Goal: Task Accomplishment & Management: Complete application form

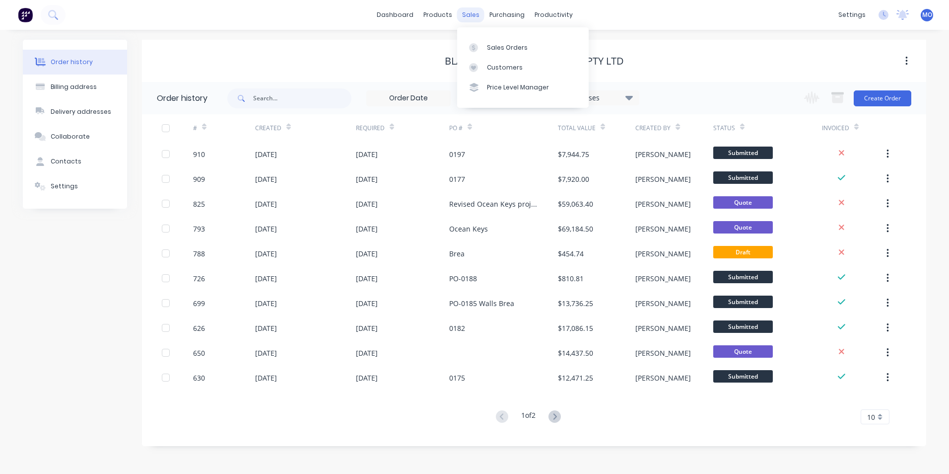
click at [482, 14] on div "sales" at bounding box center [470, 14] width 27 height 15
click at [492, 55] on link "Sales Orders" at bounding box center [523, 47] width 132 height 20
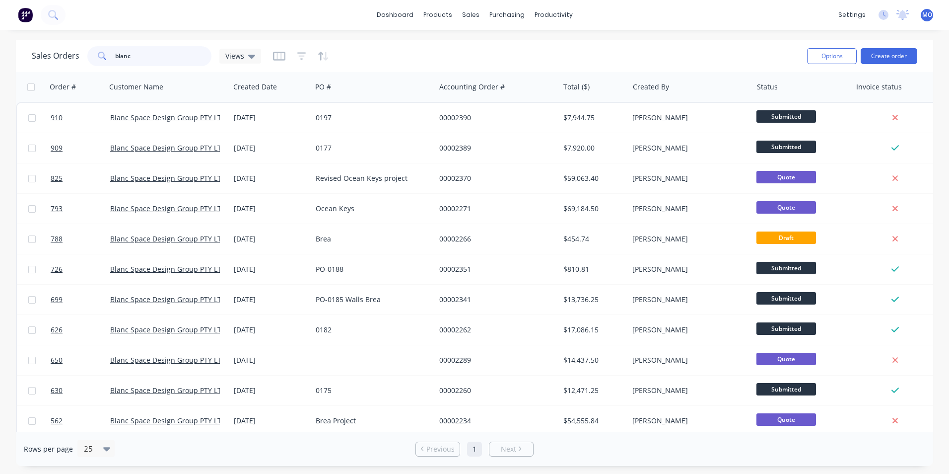
drag, startPoint x: 153, startPoint y: 57, endPoint x: 103, endPoint y: 58, distance: 50.2
click at [103, 58] on div "blanc" at bounding box center [149, 56] width 124 height 20
type input "assett"
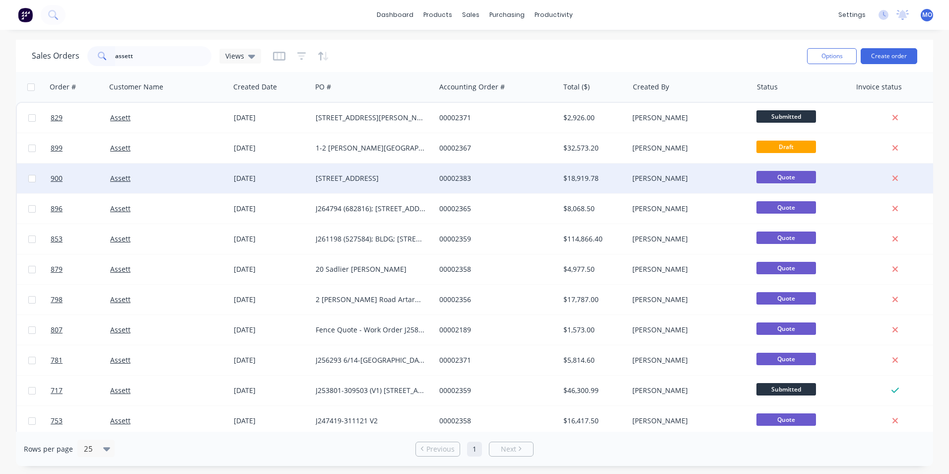
click at [324, 175] on div "[STREET_ADDRESS]" at bounding box center [371, 178] width 110 height 10
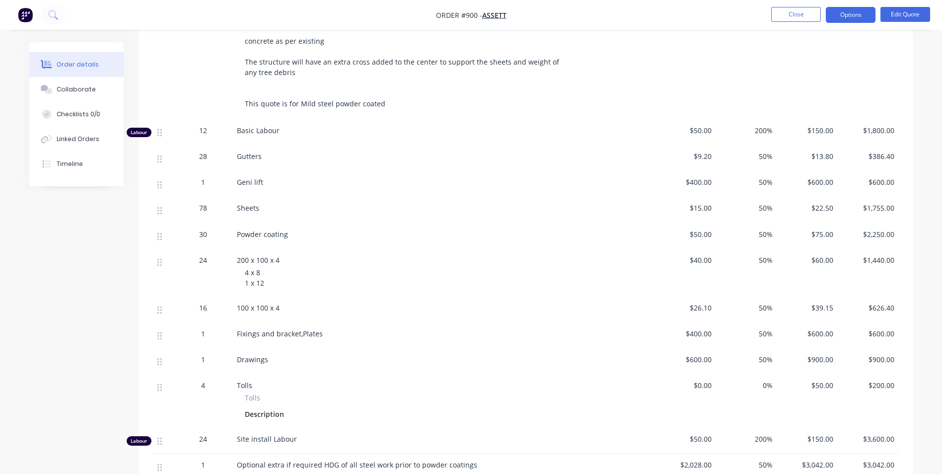
scroll to position [348, 0]
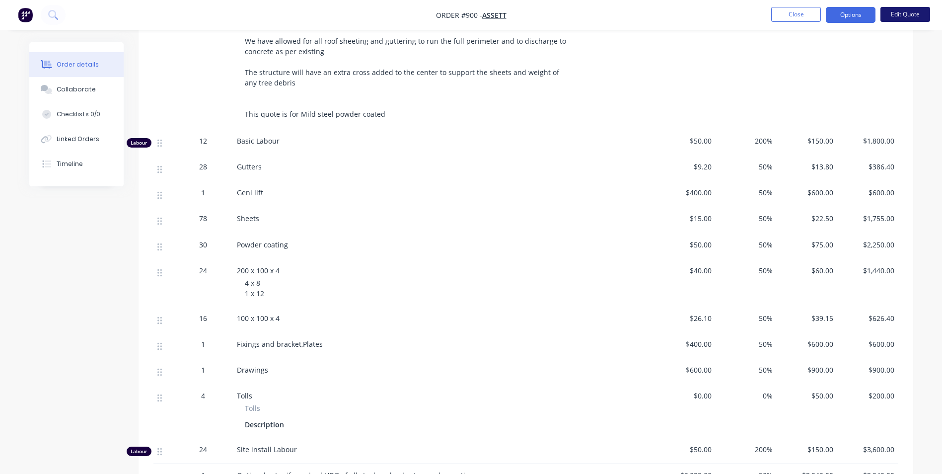
click at [902, 19] on button "Edit Quote" at bounding box center [905, 14] width 50 height 15
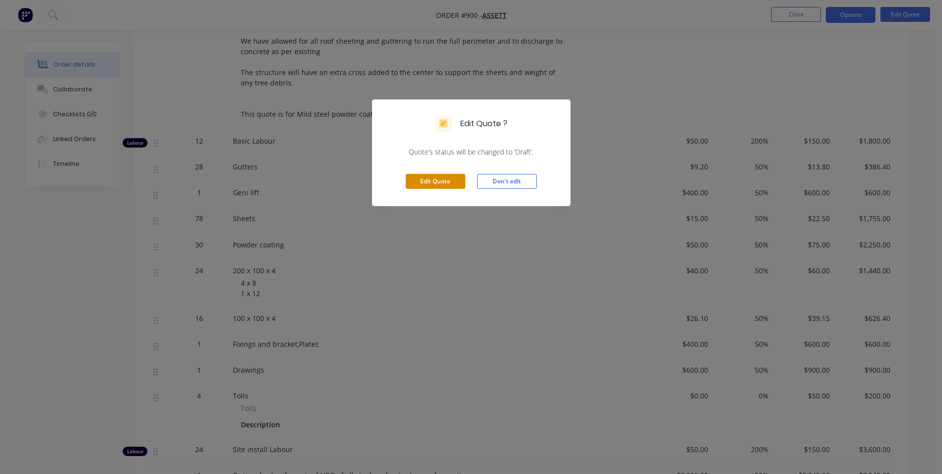
click at [446, 184] on button "Edit Quote" at bounding box center [436, 181] width 60 height 15
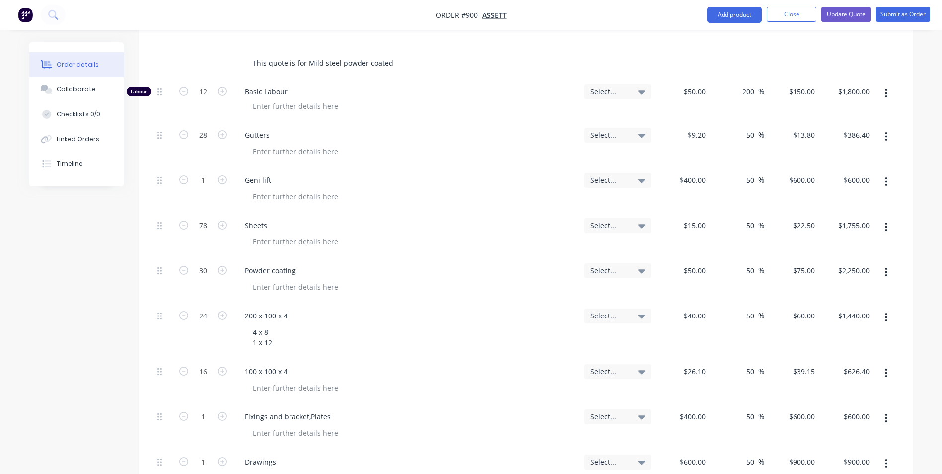
scroll to position [168, 0]
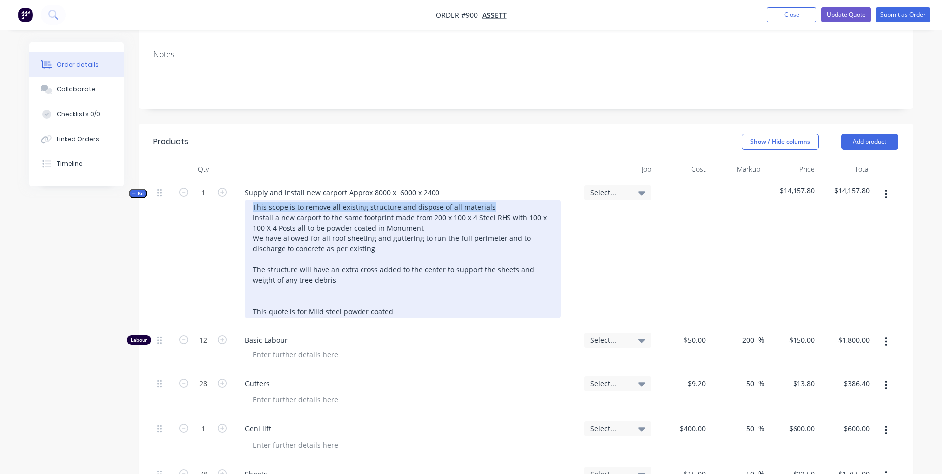
drag, startPoint x: 485, startPoint y: 184, endPoint x: 244, endPoint y: 187, distance: 241.3
click at [244, 200] on div "This scope is to remove all existing structure and dispose of all materials Ins…" at bounding box center [407, 259] width 340 height 119
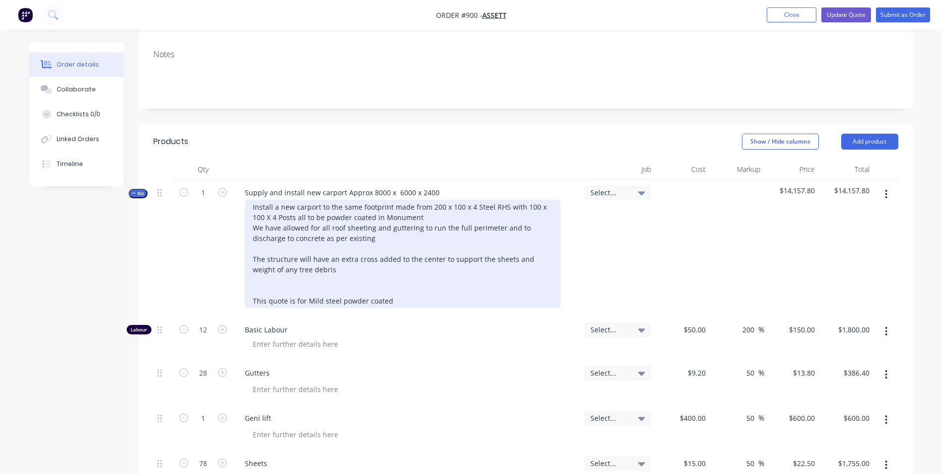
click at [250, 200] on div "Install a new carport to the same footprint made from 200 x 100 x 4 Steel RHS w…" at bounding box center [403, 254] width 316 height 108
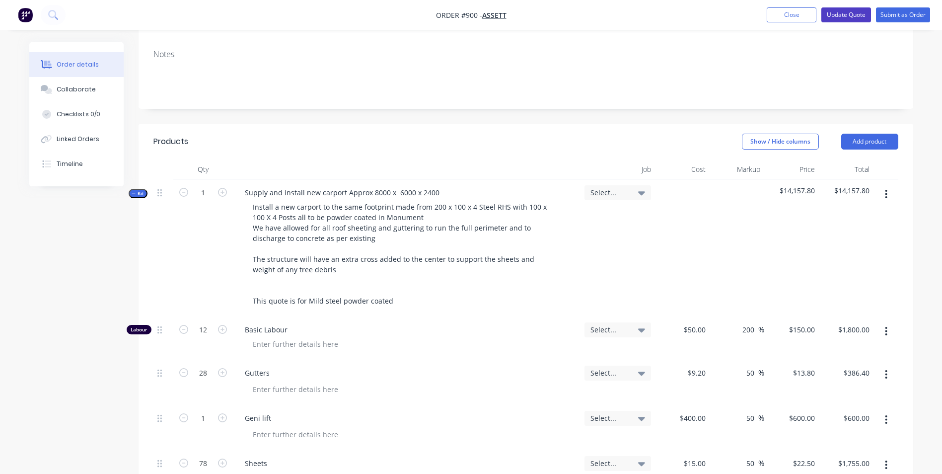
click at [842, 11] on button "Update Quote" at bounding box center [846, 14] width 50 height 15
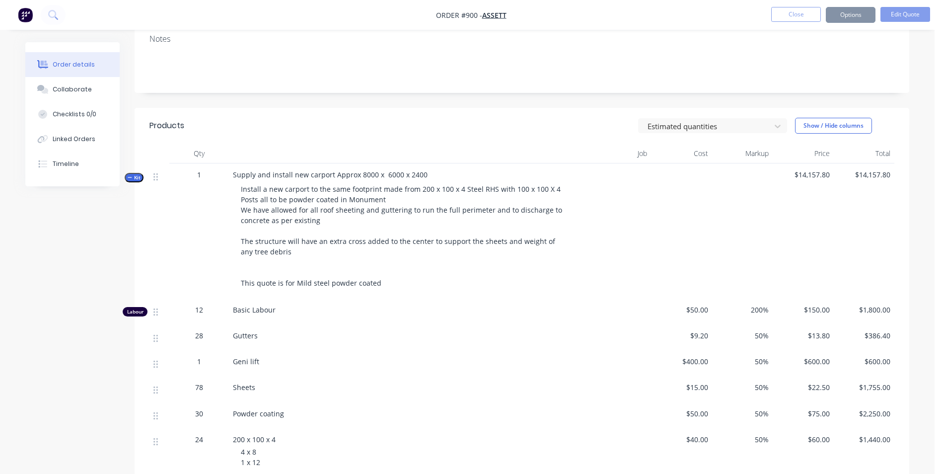
scroll to position [0, 0]
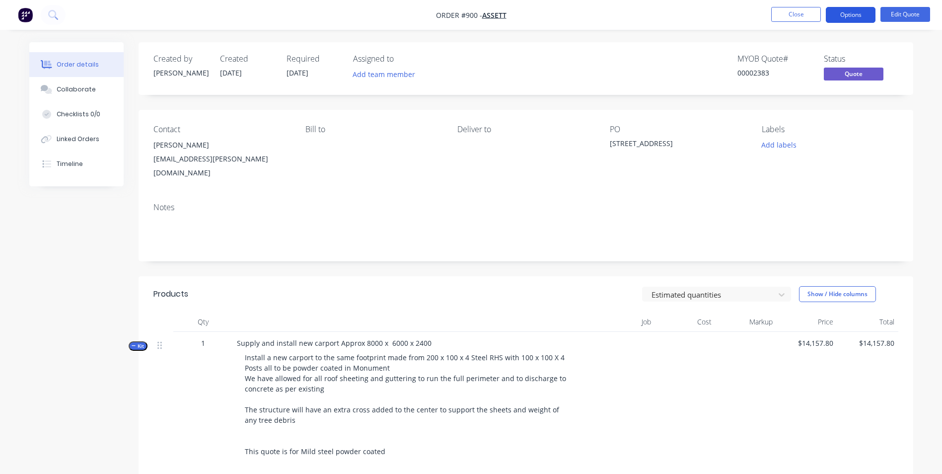
click at [861, 13] on button "Options" at bounding box center [851, 15] width 50 height 16
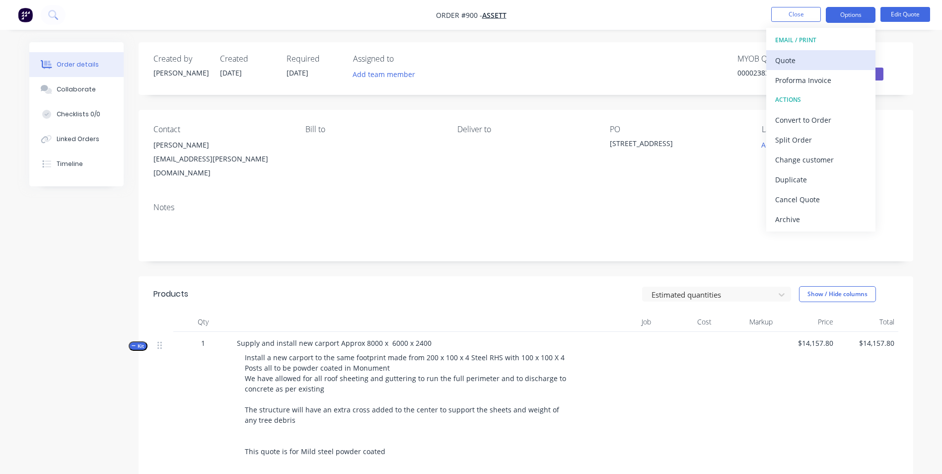
click at [790, 66] on div "Quote" at bounding box center [820, 60] width 91 height 14
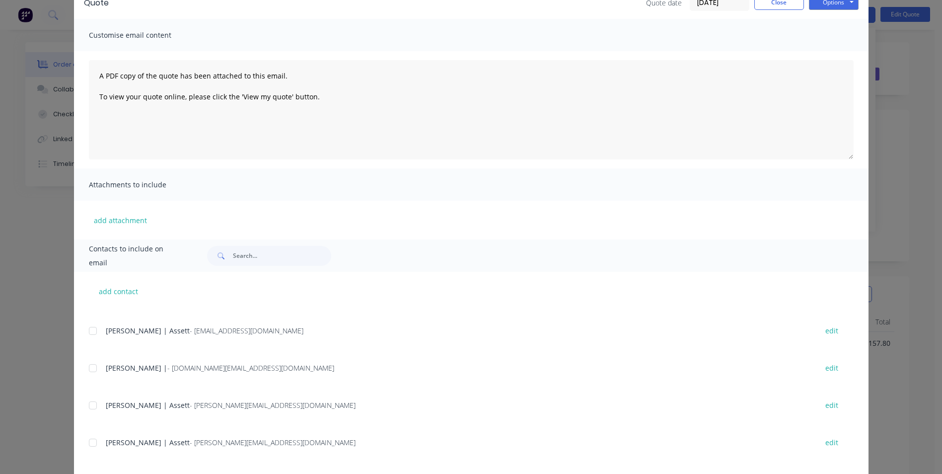
scroll to position [141, 0]
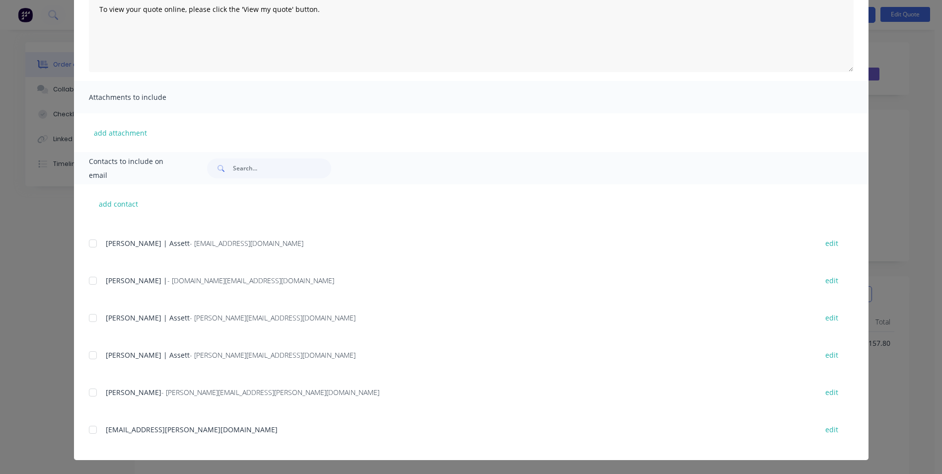
click at [96, 396] on div at bounding box center [93, 392] width 20 height 20
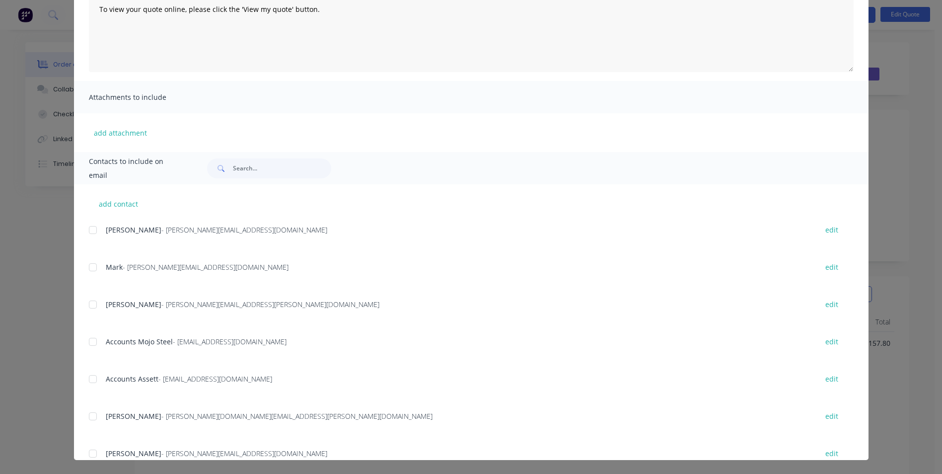
scroll to position [0, 0]
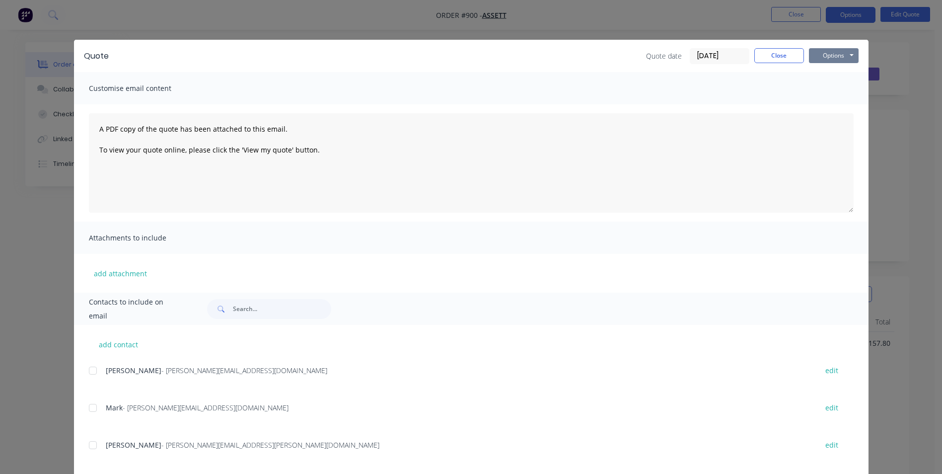
click at [828, 55] on button "Options" at bounding box center [834, 55] width 50 height 15
click at [825, 106] on button "Email" at bounding box center [841, 106] width 64 height 16
click at [786, 56] on button "Close" at bounding box center [779, 55] width 50 height 15
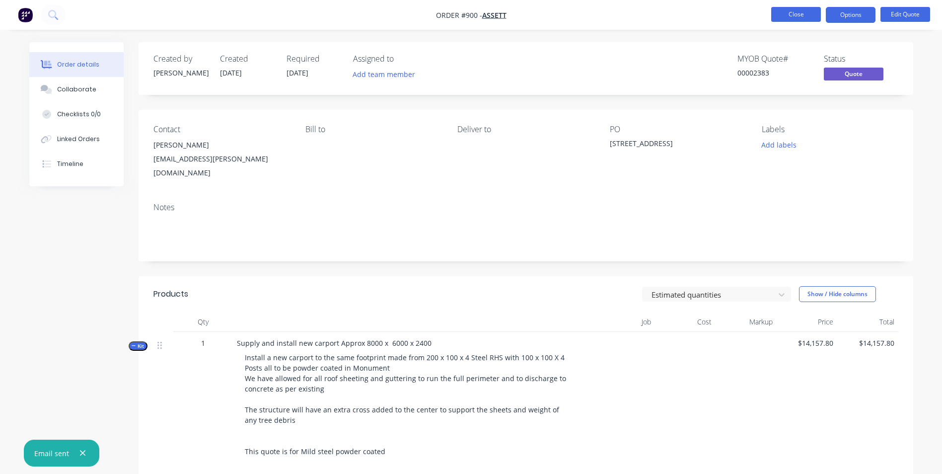
click at [794, 12] on button "Close" at bounding box center [796, 14] width 50 height 15
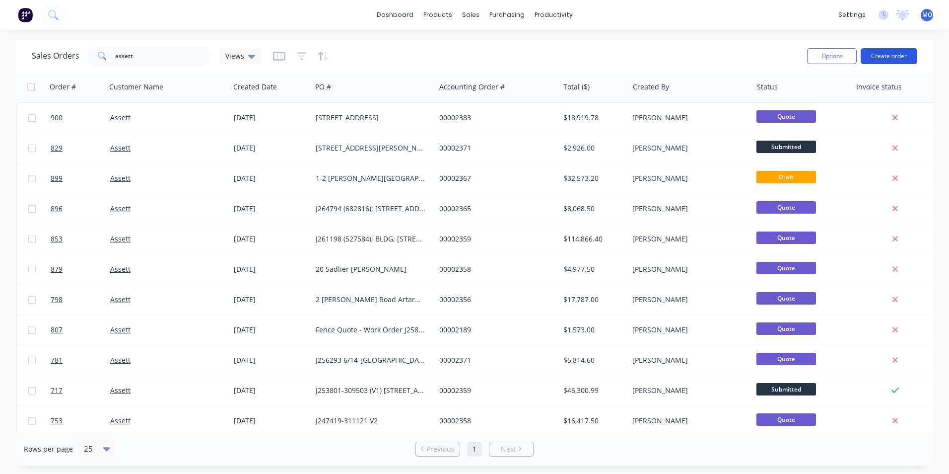
click at [895, 50] on button "Create order" at bounding box center [889, 56] width 57 height 16
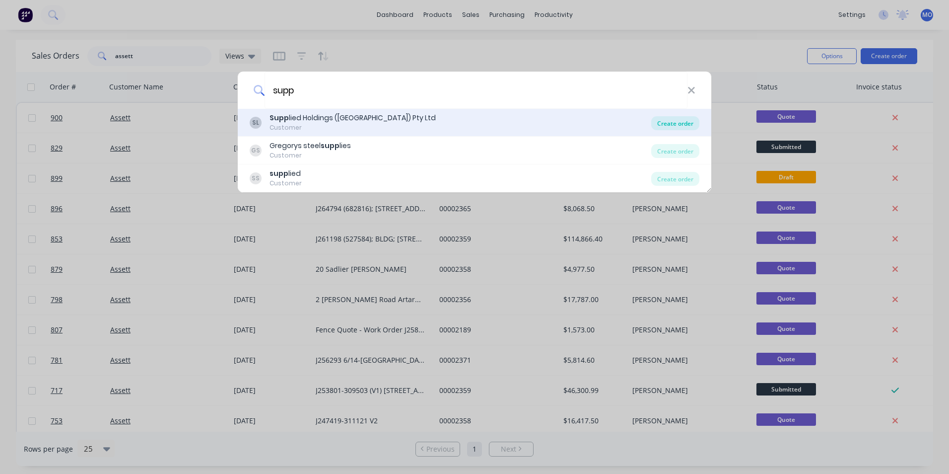
type input "supp"
click at [674, 128] on div "Create order" at bounding box center [675, 123] width 48 height 14
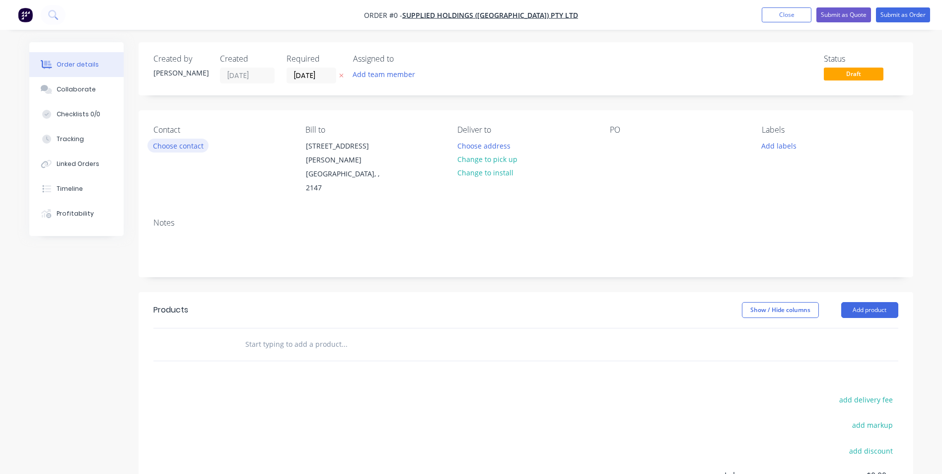
click at [158, 140] on button "Choose contact" at bounding box center [177, 145] width 61 height 13
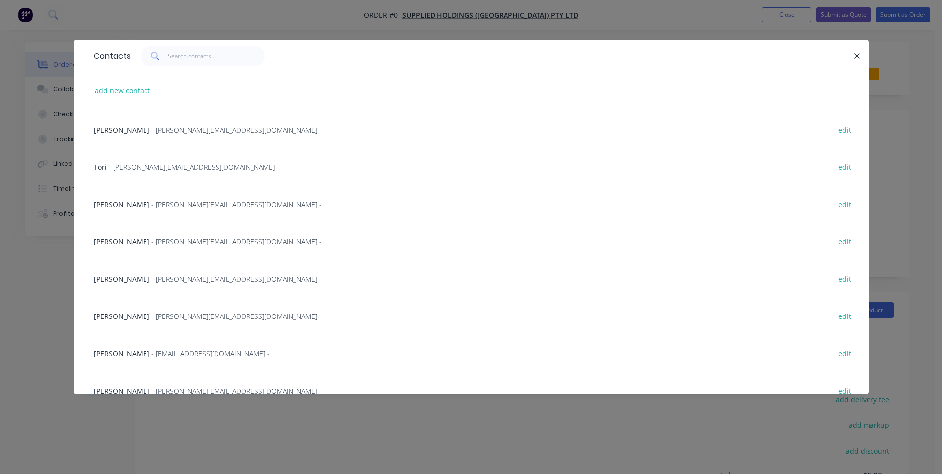
scroll to position [125, 0]
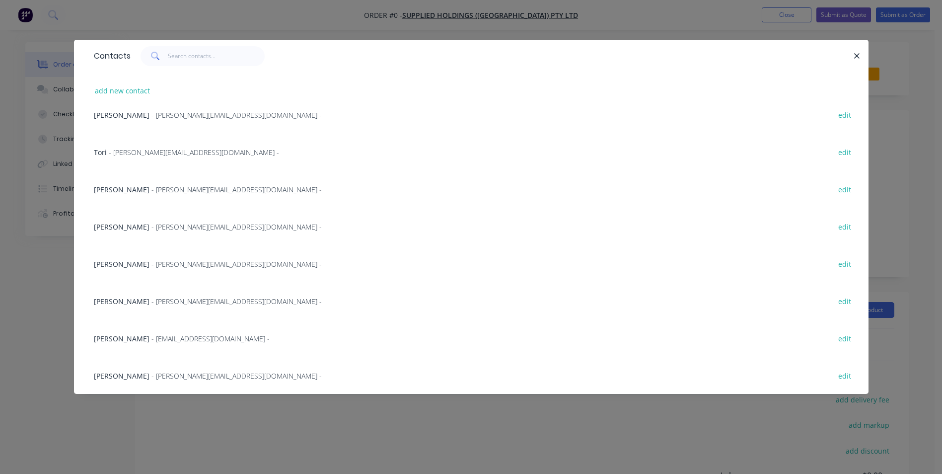
click at [164, 264] on span "- [PERSON_NAME][EMAIL_ADDRESS][DOMAIN_NAME] -" at bounding box center [236, 263] width 170 height 9
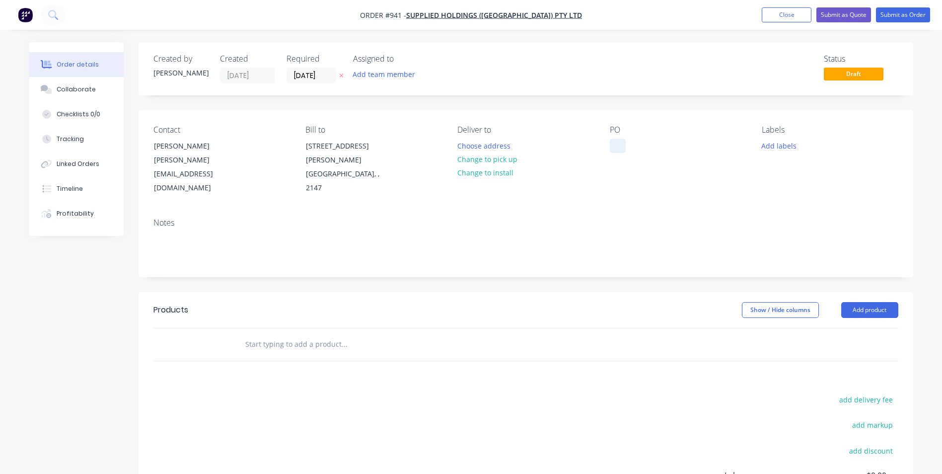
click at [620, 147] on div at bounding box center [618, 146] width 16 height 14
click at [614, 141] on div at bounding box center [618, 146] width 16 height 14
paste div
click at [872, 302] on button "Add product" at bounding box center [869, 310] width 57 height 16
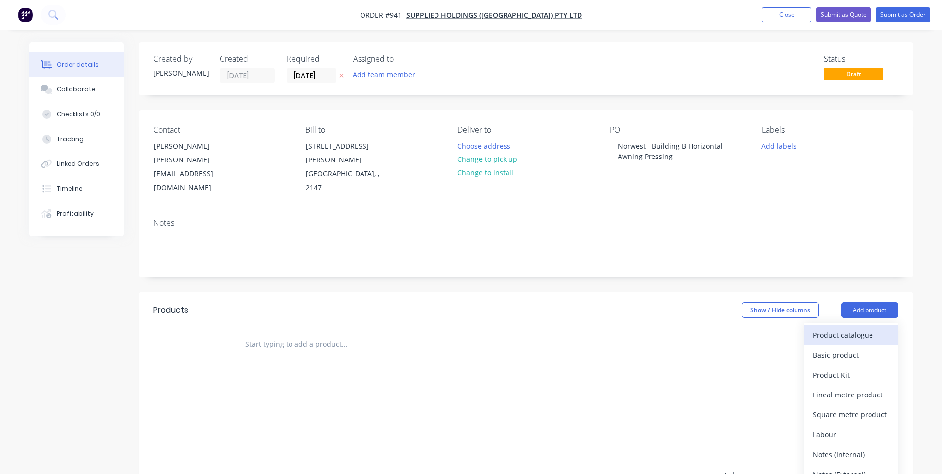
click at [835, 328] on div "Product catalogue" at bounding box center [851, 335] width 76 height 14
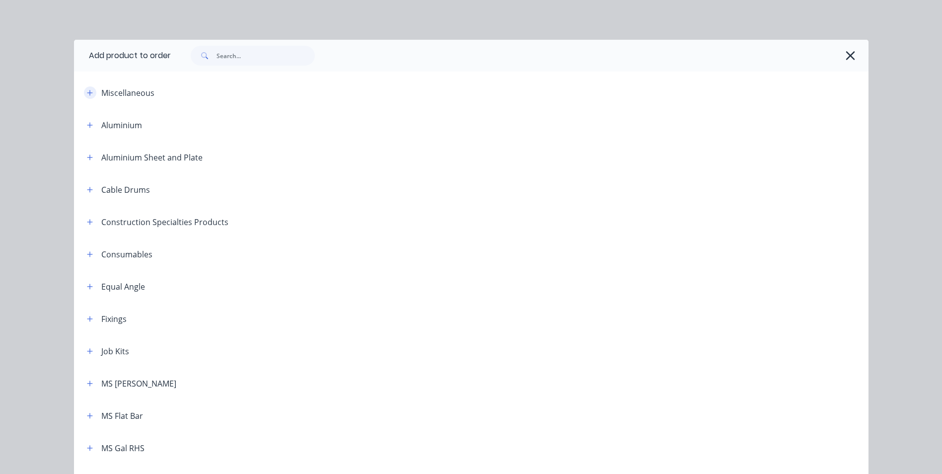
click at [88, 95] on icon "button" at bounding box center [90, 92] width 6 height 7
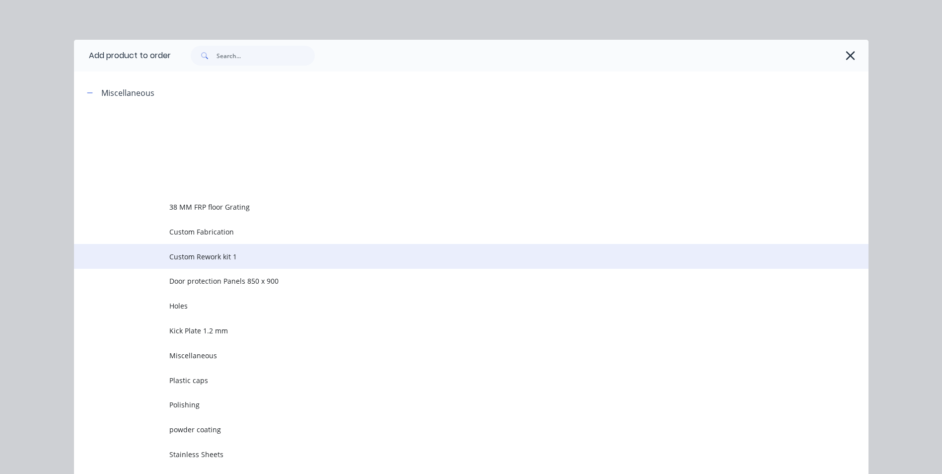
click at [218, 249] on td "Custom Rework kit 1" at bounding box center [518, 256] width 699 height 25
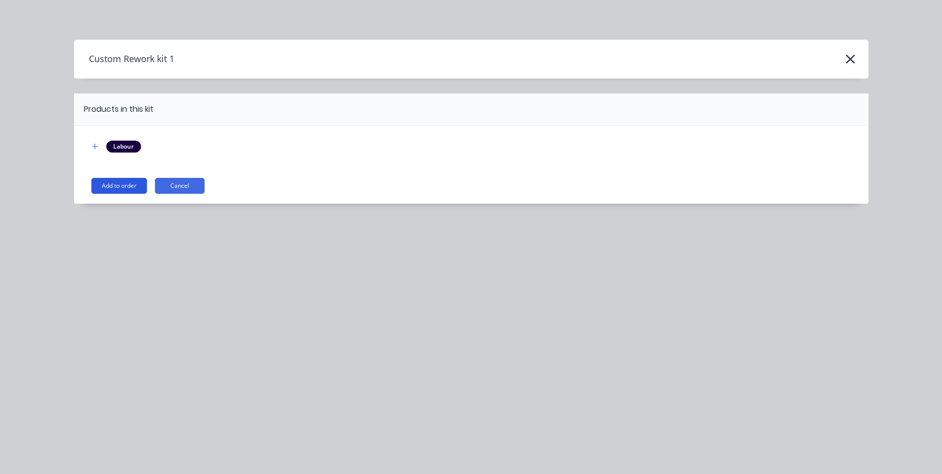
click at [110, 183] on button "Add to order" at bounding box center [119, 186] width 56 height 16
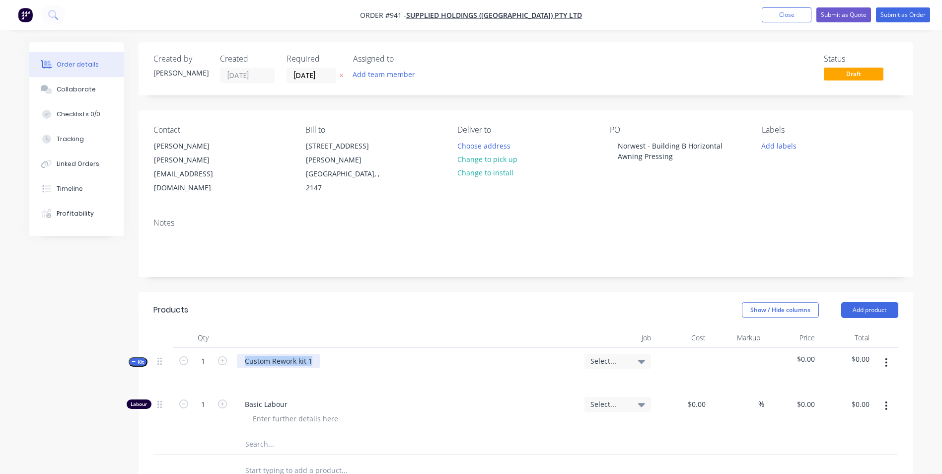
drag, startPoint x: 314, startPoint y: 332, endPoint x: 216, endPoint y: 342, distance: 98.4
click at [216, 348] on div "Kit 1 Custom Rework kit 1 Select... $0.00 $0.00" at bounding box center [525, 369] width 745 height 43
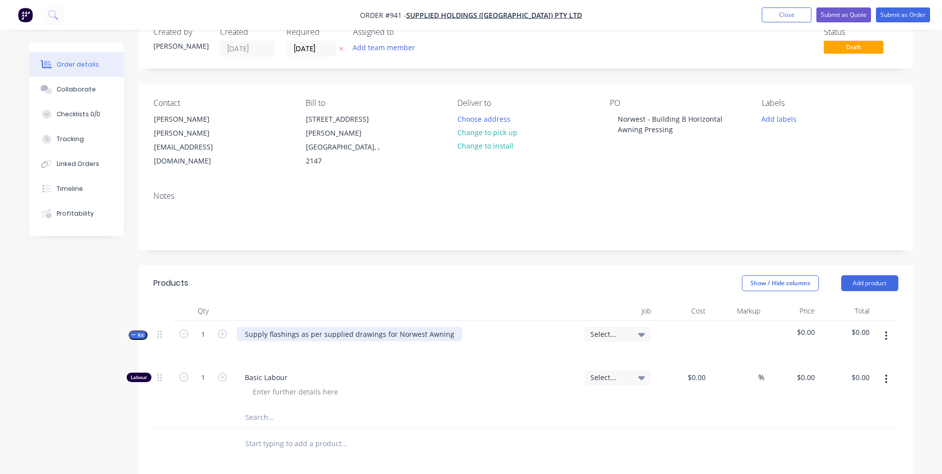
scroll to position [50, 0]
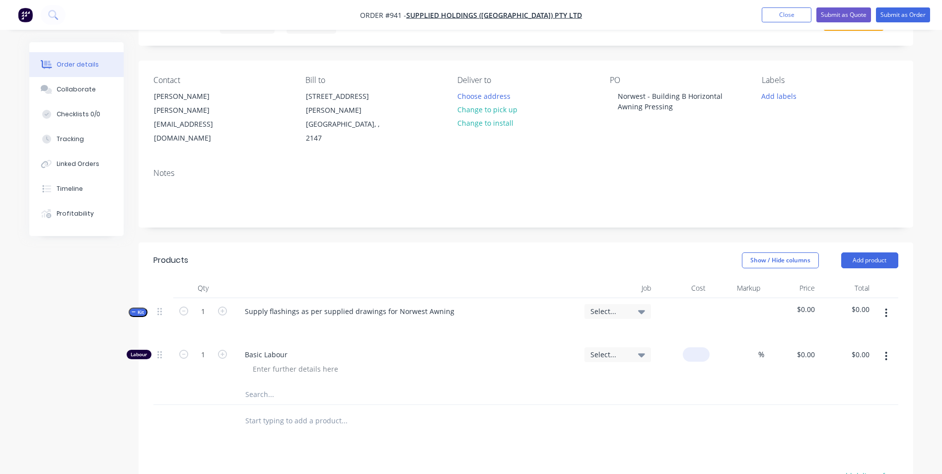
click at [699, 347] on input at bounding box center [698, 354] width 23 height 14
type input "$50.00"
type input "150"
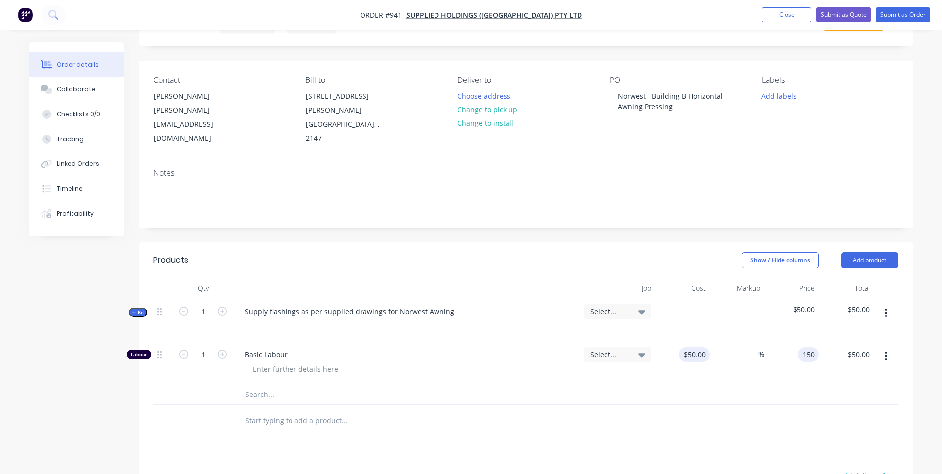
type input "200"
type input "$150.00"
click at [891, 304] on button "button" at bounding box center [885, 313] width 23 height 18
click at [851, 329] on button "Add product to kit" at bounding box center [851, 339] width 94 height 20
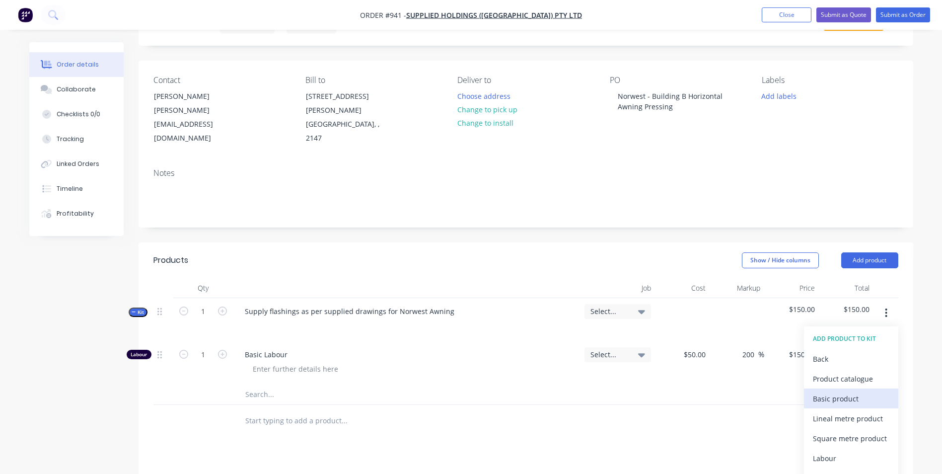
click at [814, 391] on div "Basic product" at bounding box center [851, 398] width 76 height 14
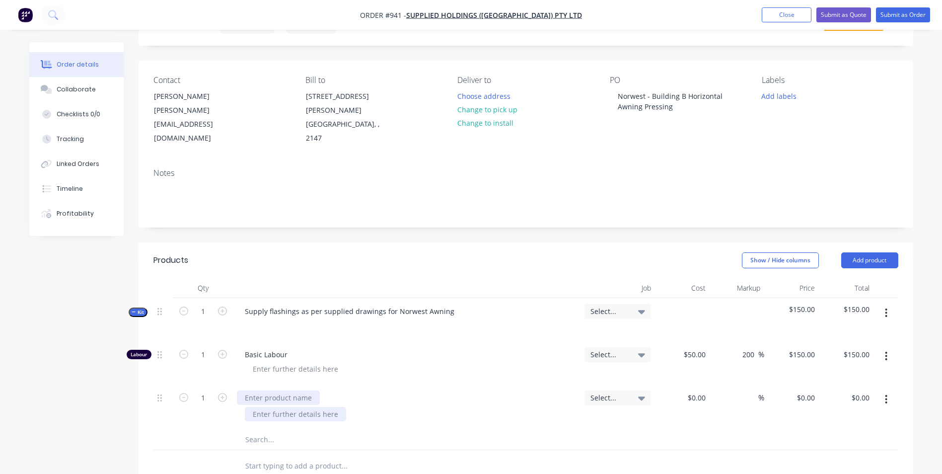
drag, startPoint x: 308, startPoint y: 375, endPoint x: 308, endPoint y: 381, distance: 6.0
click at [308, 390] on div at bounding box center [278, 397] width 83 height 14
type input "$0.00"
click at [209, 347] on input "1" at bounding box center [203, 354] width 26 height 15
type input "1.5"
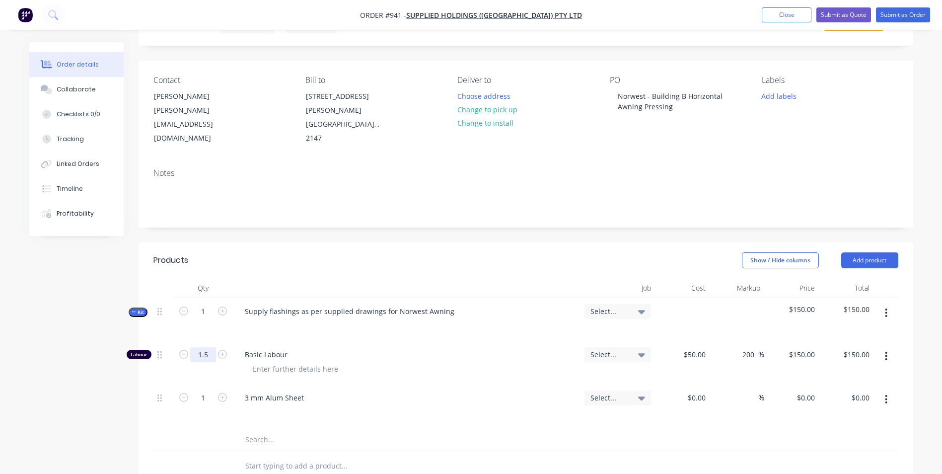
type input "$225.00"
click at [695, 384] on div "0 $0.00" at bounding box center [682, 406] width 55 height 45
type input "$2,600.00"
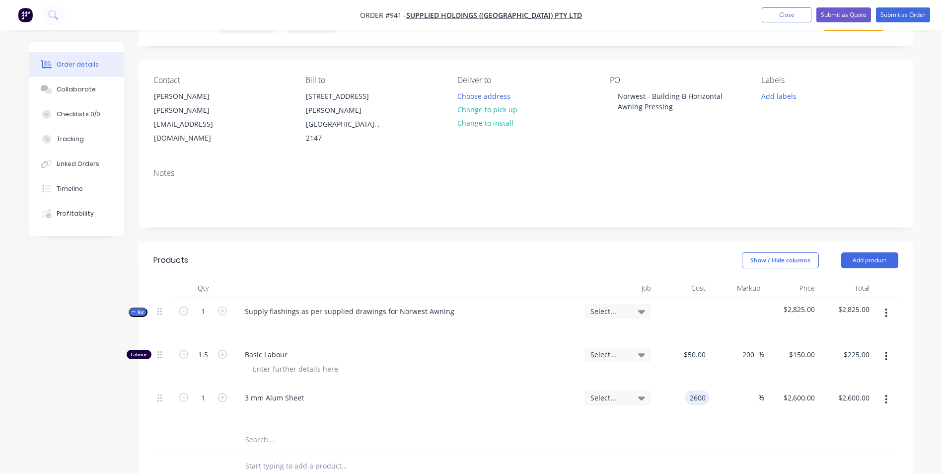
click at [695, 390] on input "2600" at bounding box center [699, 397] width 21 height 14
type input "$260.00"
type input "50"
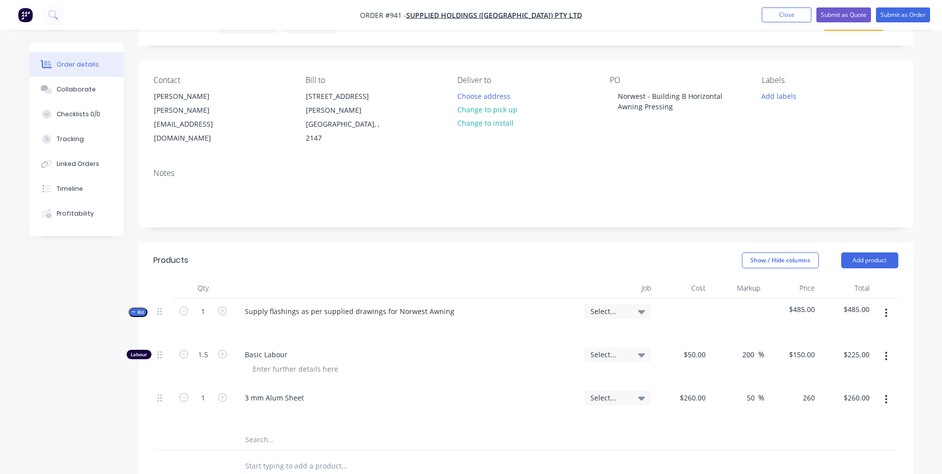
type input "390"
type input "$390.00"
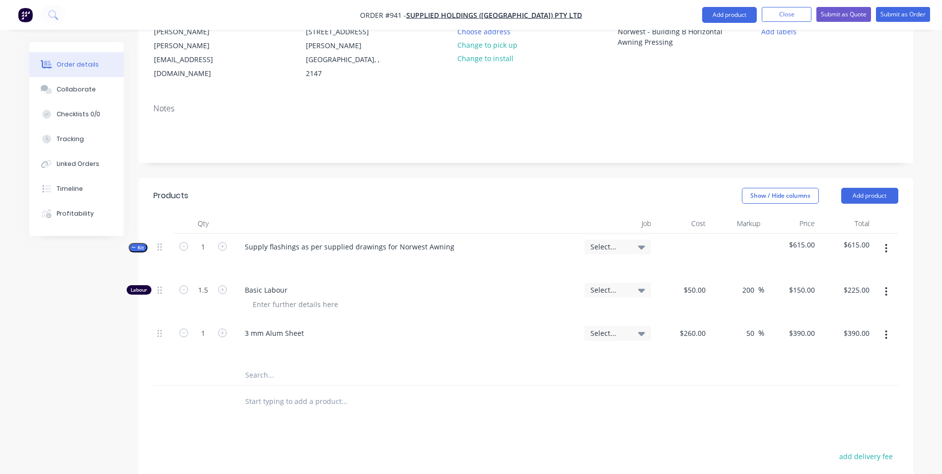
scroll to position [287, 0]
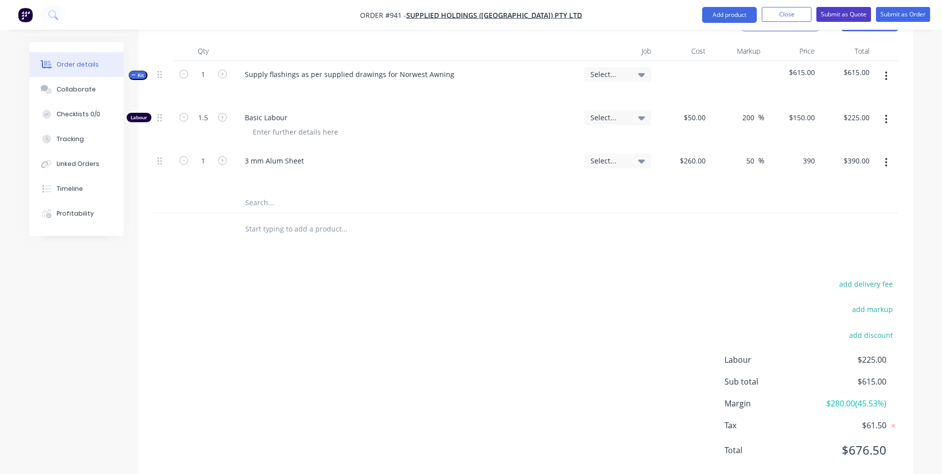
click at [847, 18] on button "Submit as Quote" at bounding box center [843, 14] width 55 height 15
type input "$390.00"
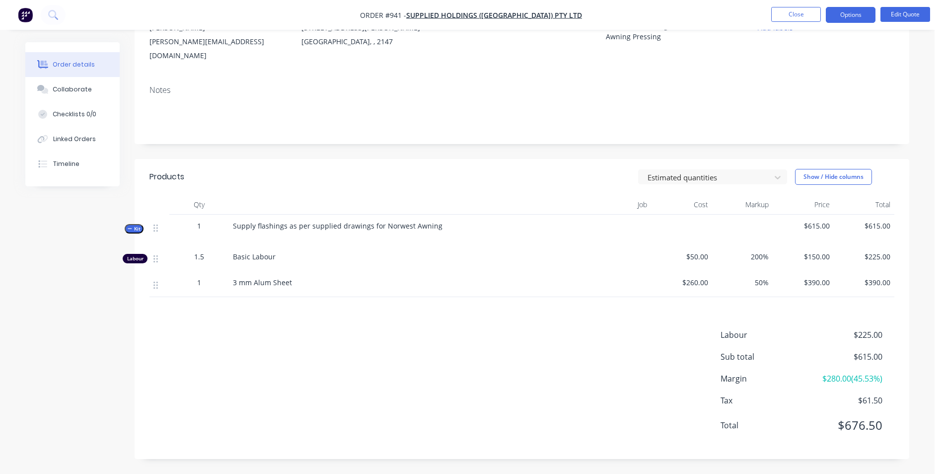
scroll to position [0, 0]
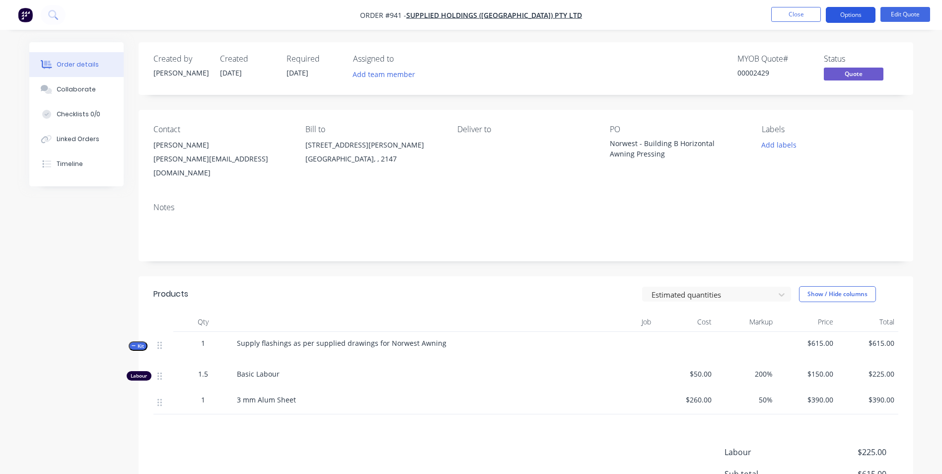
click at [845, 17] on button "Options" at bounding box center [851, 15] width 50 height 16
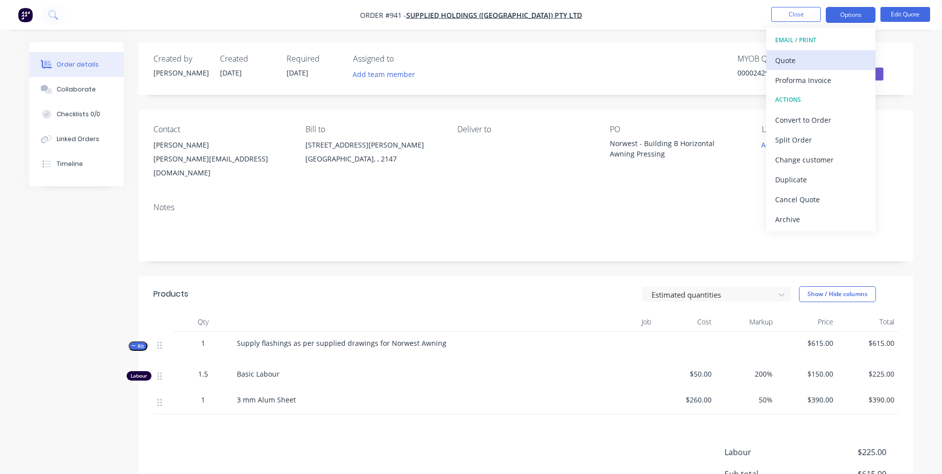
click at [793, 54] on div "Quote" at bounding box center [820, 60] width 91 height 14
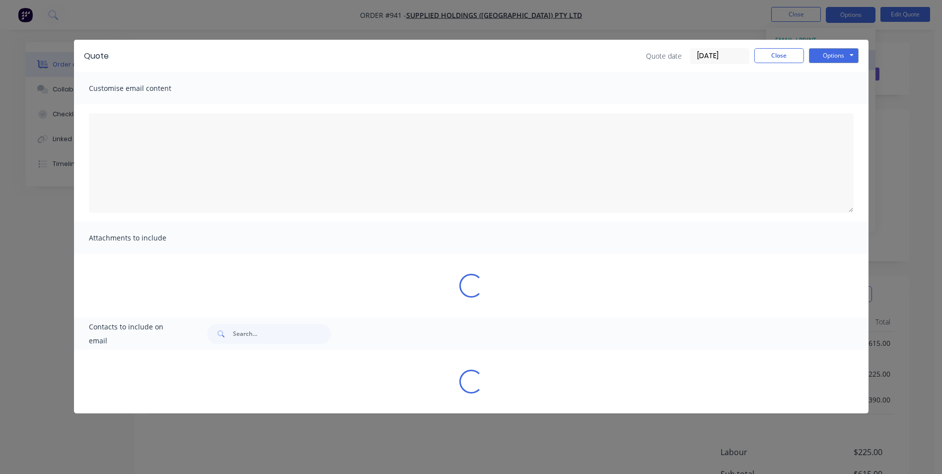
type textarea "A PDF copy of the quote has been attached to this email. To view your quote onl…"
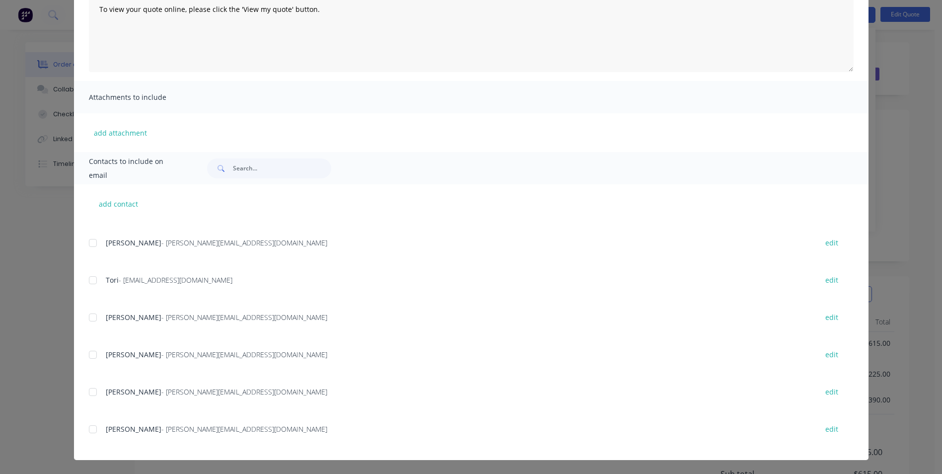
scroll to position [99, 0]
click at [89, 241] on div at bounding box center [93, 242] width 20 height 20
click at [92, 356] on div at bounding box center [93, 354] width 20 height 20
click at [97, 400] on div at bounding box center [93, 391] width 20 height 20
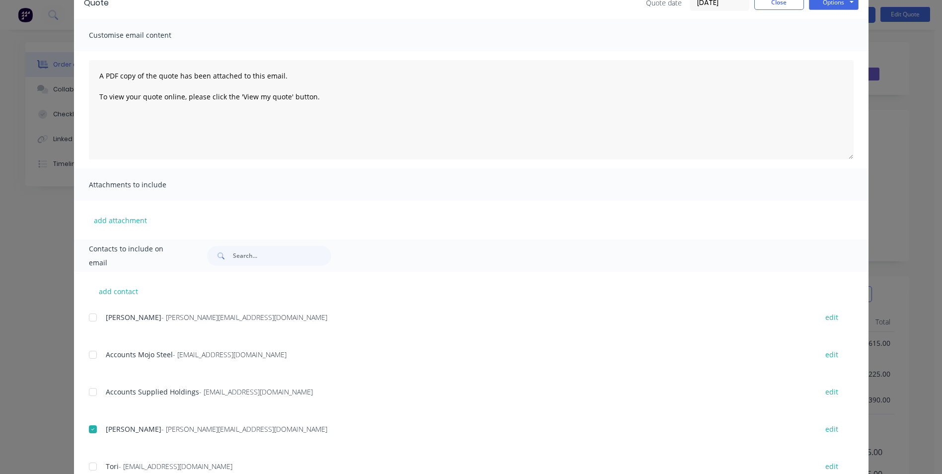
scroll to position [0, 0]
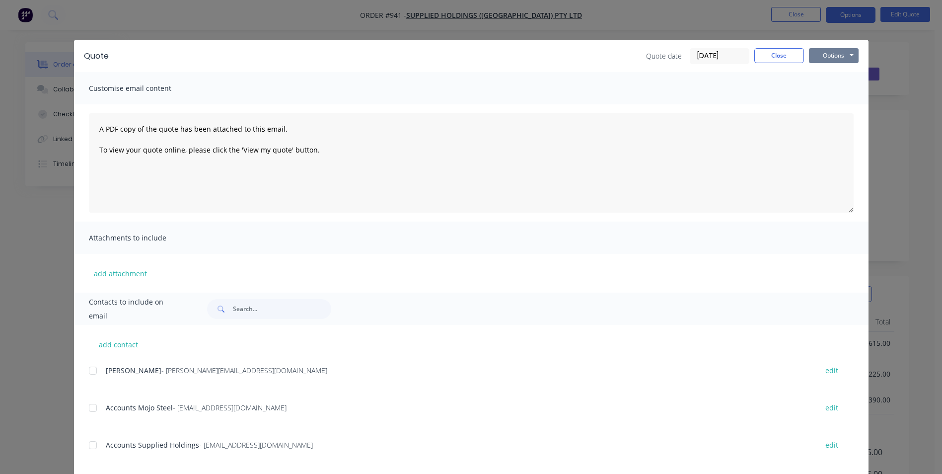
click at [838, 50] on button "Options" at bounding box center [834, 55] width 50 height 15
click at [828, 108] on button "Email" at bounding box center [841, 106] width 64 height 16
